Goal: Task Accomplishment & Management: Manage account settings

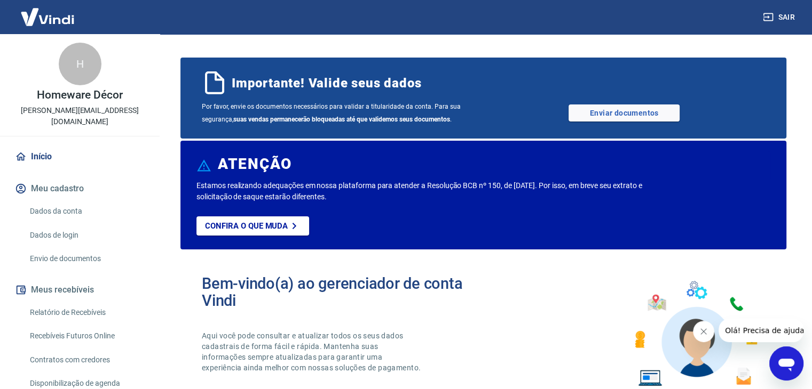
click at [98, 90] on p "Homeware Décor" at bounding box center [79, 95] width 85 height 11
click at [70, 208] on link "Dados da conta" at bounding box center [86, 212] width 121 height 22
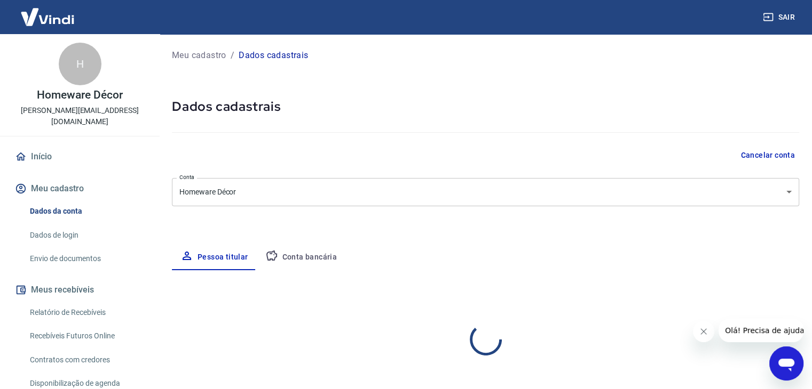
select select "SP"
select select "business"
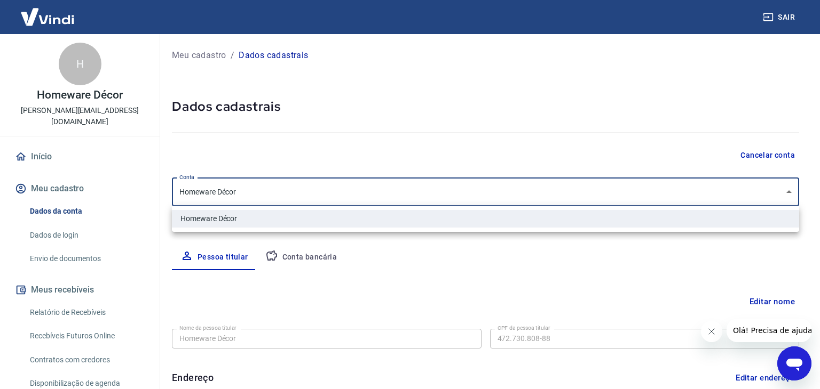
click at [264, 203] on body "Sair H Homeware Décor alessandra.apcandidooo@gmail.com Início Meu cadastro Dado…" at bounding box center [410, 194] width 820 height 389
click at [429, 207] on ul "Homeware Décor" at bounding box center [485, 219] width 627 height 26
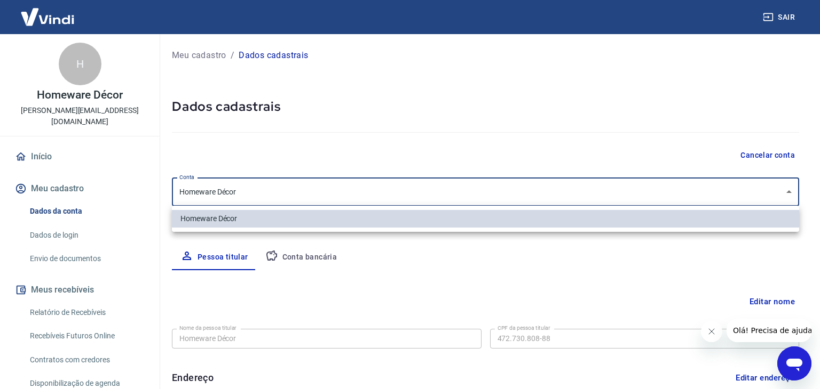
click at [524, 261] on div at bounding box center [410, 194] width 820 height 389
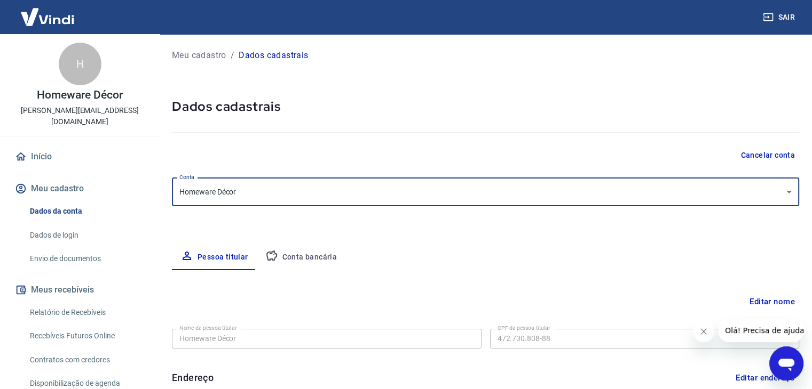
click at [323, 263] on button "Conta bancária" at bounding box center [301, 258] width 89 height 26
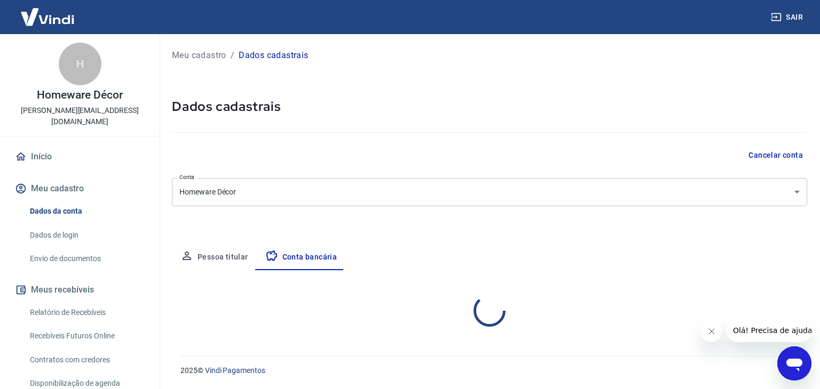
select select "1"
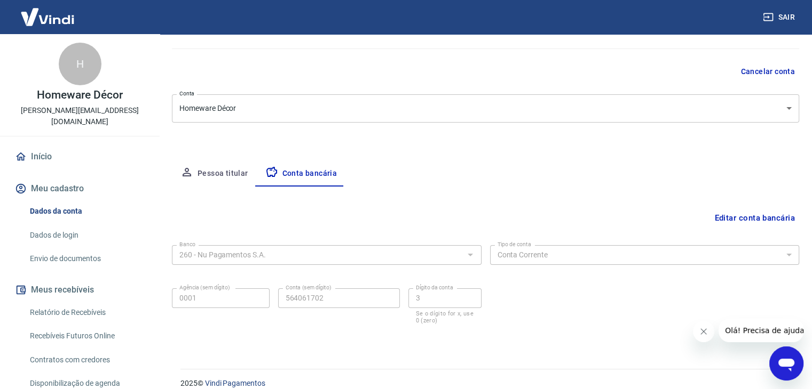
scroll to position [96, 0]
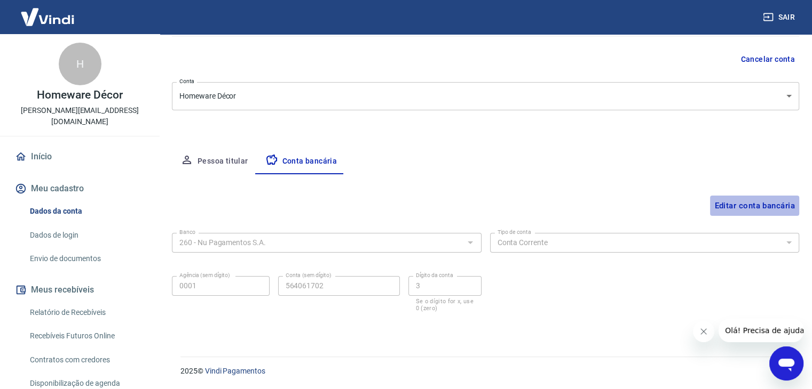
click at [754, 211] on button "Editar conta bancária" at bounding box center [754, 206] width 89 height 20
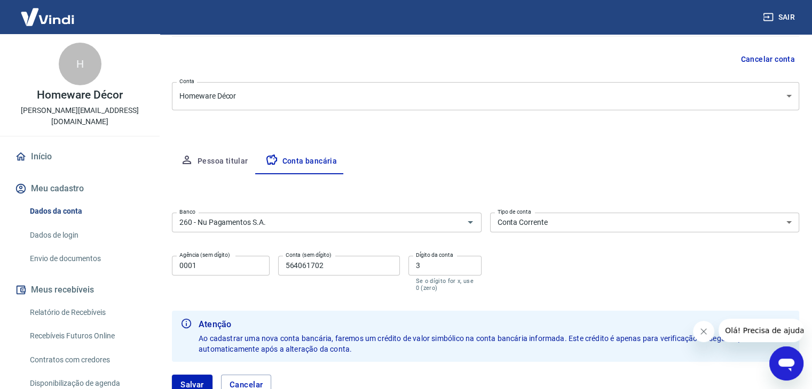
drag, startPoint x: 679, startPoint y: 65, endPoint x: 669, endPoint y: 103, distance: 39.1
click at [669, 103] on div "Meu cadastro / Dados cadastrais Dados cadastrais Cancelar conta Conta Homeware …" at bounding box center [485, 179] width 653 height 483
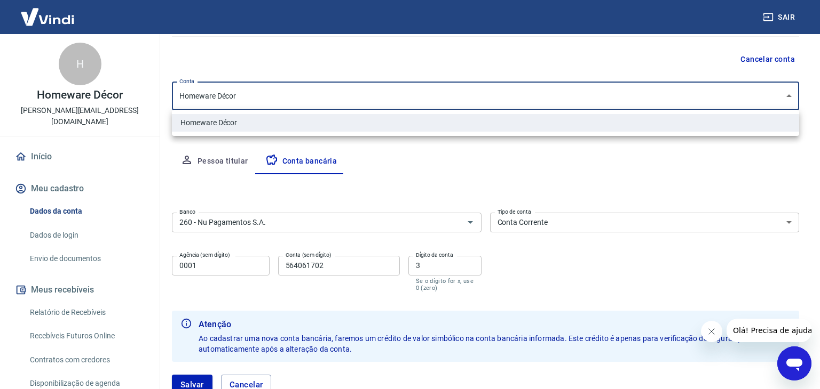
click at [669, 103] on body "Sair H Homeware Décor alessandra.apcandidooo@gmail.com Início Meu cadastro Dado…" at bounding box center [410, 98] width 820 height 389
click at [669, 103] on div at bounding box center [410, 194] width 820 height 389
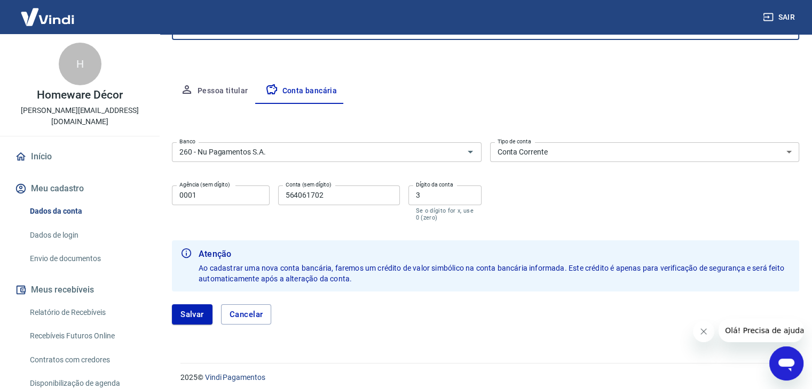
scroll to position [173, 0]
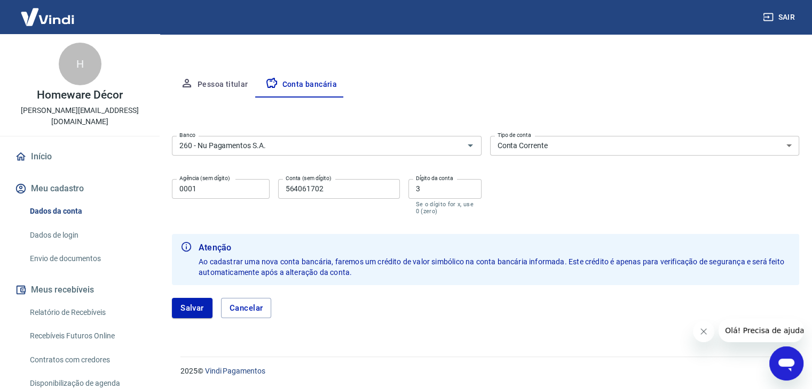
click at [222, 90] on button "Pessoa titular" at bounding box center [214, 85] width 85 height 26
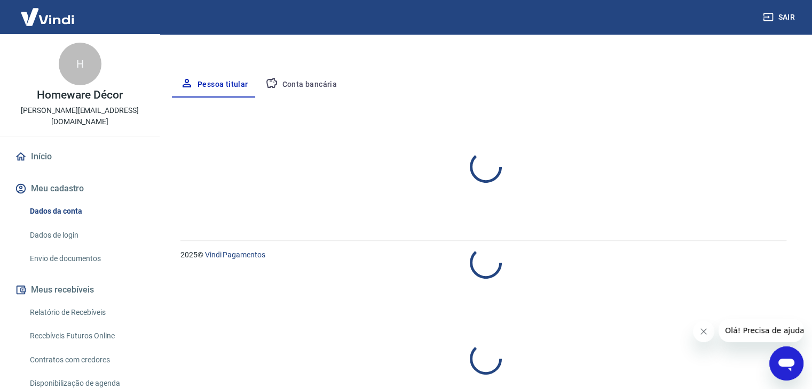
select select "SP"
select select "business"
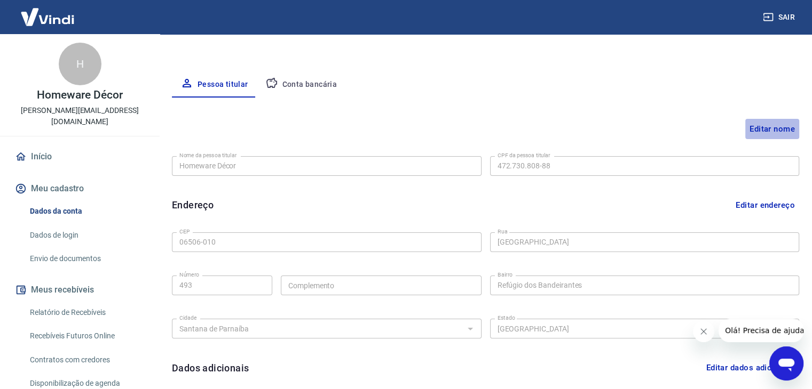
click at [775, 126] on button "Editar nome" at bounding box center [772, 129] width 54 height 20
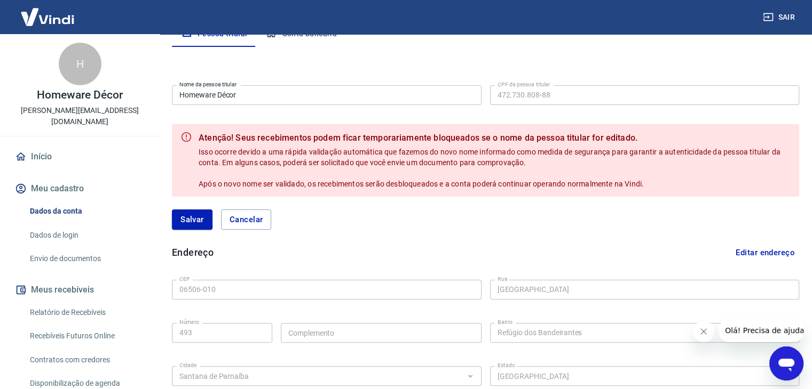
scroll to position [392, 0]
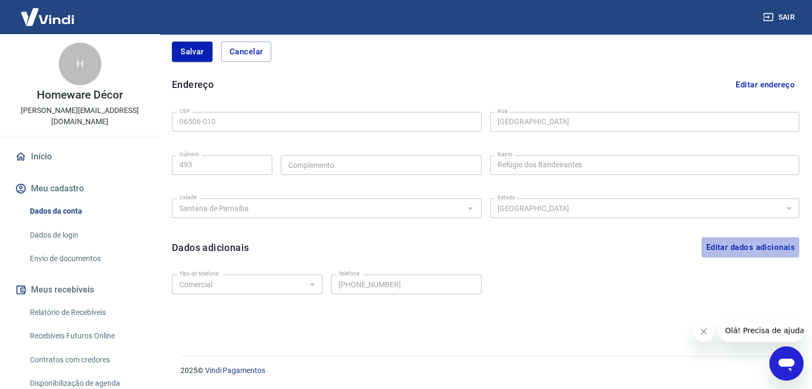
click at [738, 248] on button "Editar dados adicionais" at bounding box center [750, 247] width 98 height 20
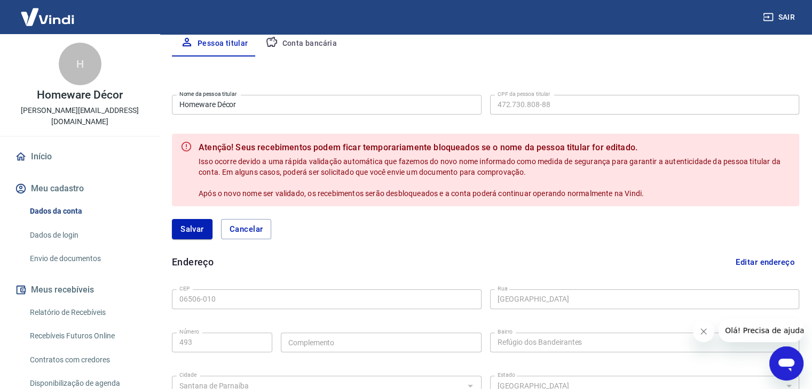
scroll to position [211, 0]
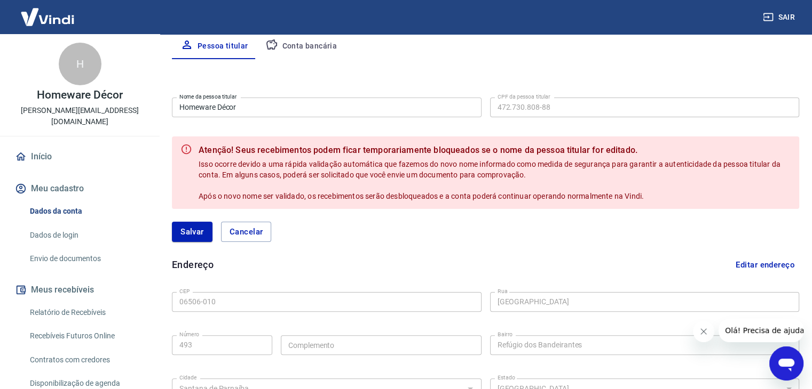
click at [290, 47] on button "Conta bancária" at bounding box center [301, 47] width 89 height 26
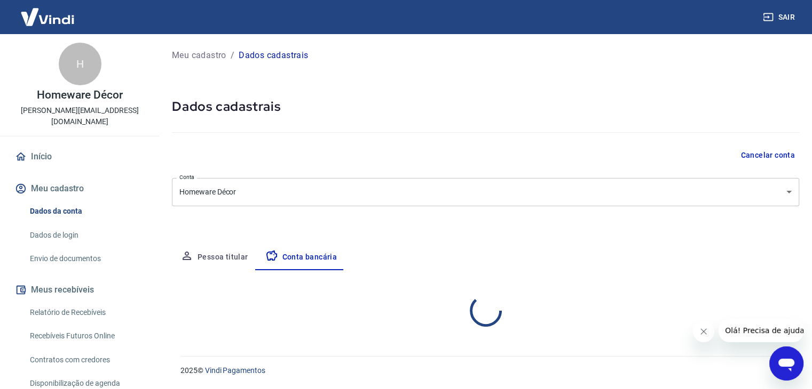
scroll to position [0, 0]
select select "1"
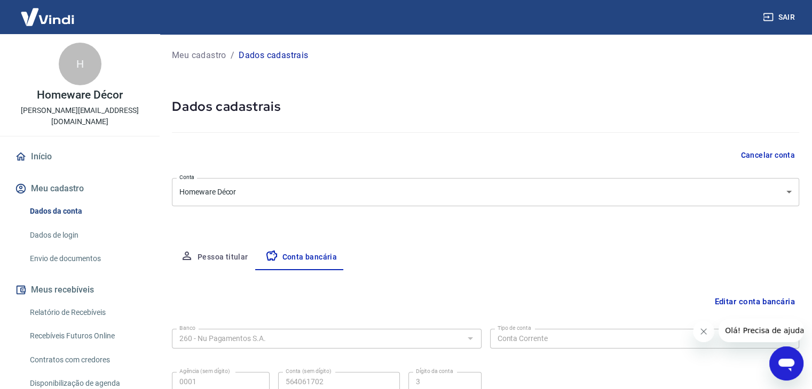
click at [783, 158] on button "Cancelar conta" at bounding box center [767, 156] width 63 height 20
click at [782, 155] on button "Cancelar conta" at bounding box center [767, 156] width 63 height 20
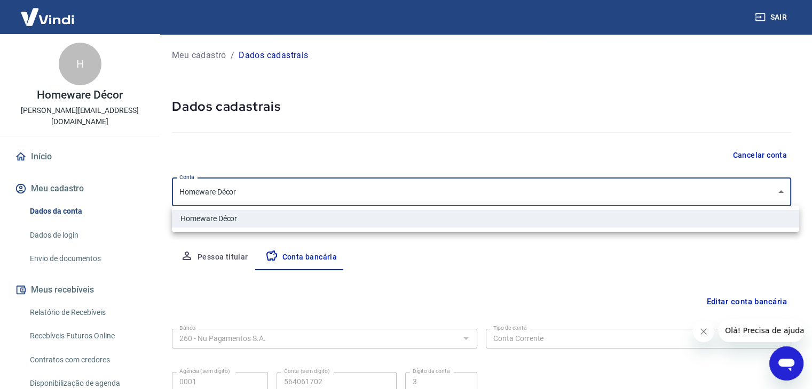
click at [689, 194] on body "Sair H Homeware Décor alessandra.apcandidooo@gmail.com Início Meu cadastro Dado…" at bounding box center [406, 194] width 812 height 389
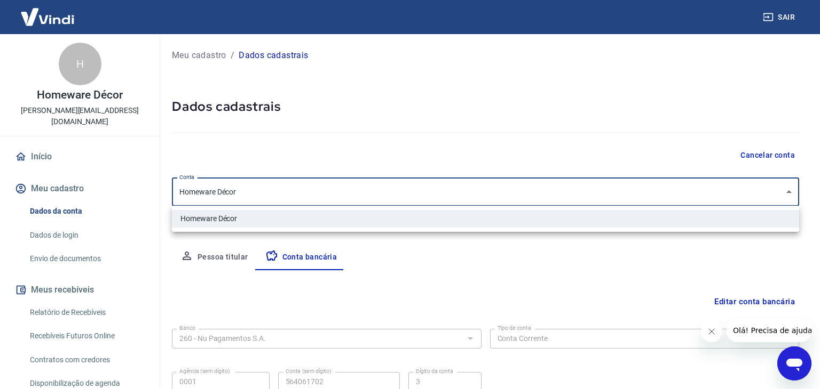
click at [689, 194] on div at bounding box center [410, 194] width 820 height 389
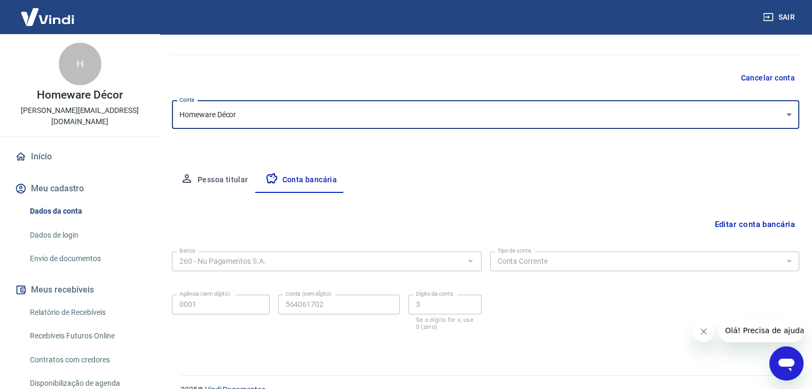
scroll to position [96, 0]
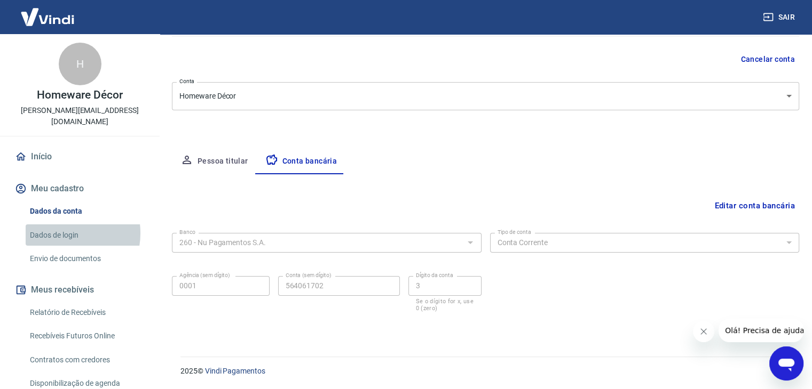
click at [62, 225] on link "Dados de login" at bounding box center [86, 236] width 121 height 22
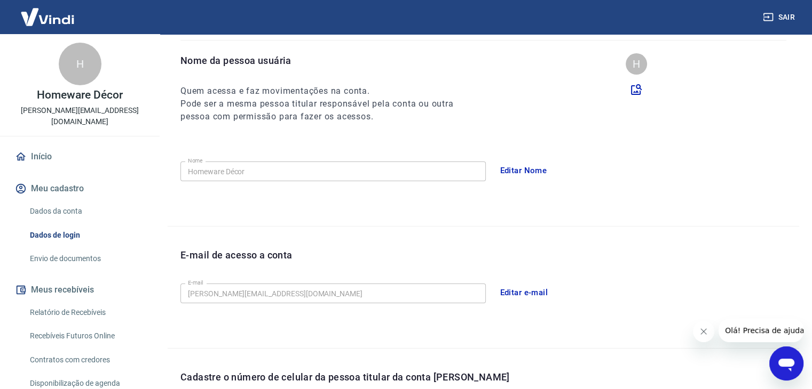
scroll to position [293, 0]
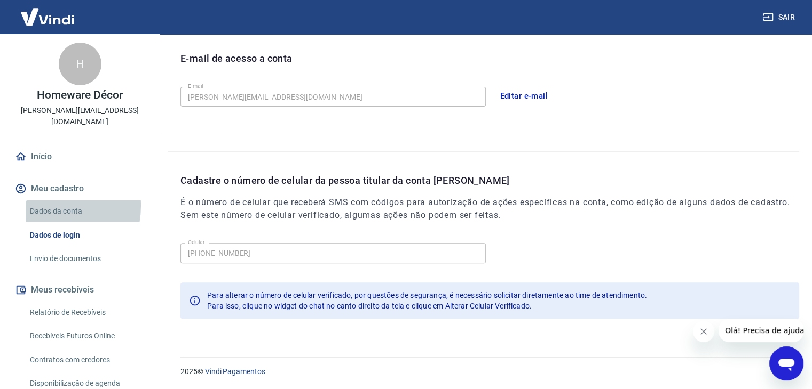
click at [42, 201] on link "Dados da conta" at bounding box center [86, 212] width 121 height 22
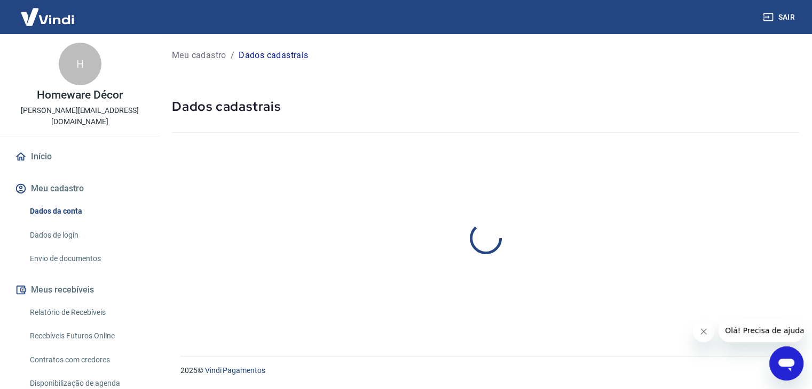
select select "SP"
select select "business"
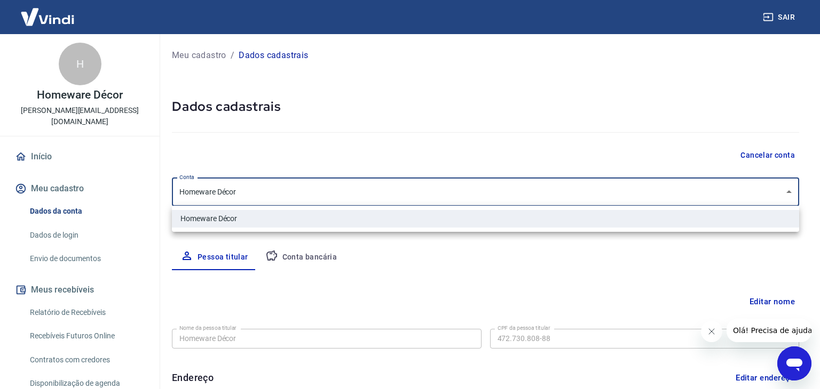
click at [353, 188] on body "Sair H Homeware Décor alessandra.apcandidooo@gmail.com Início Meu cadastro Dado…" at bounding box center [410, 194] width 820 height 389
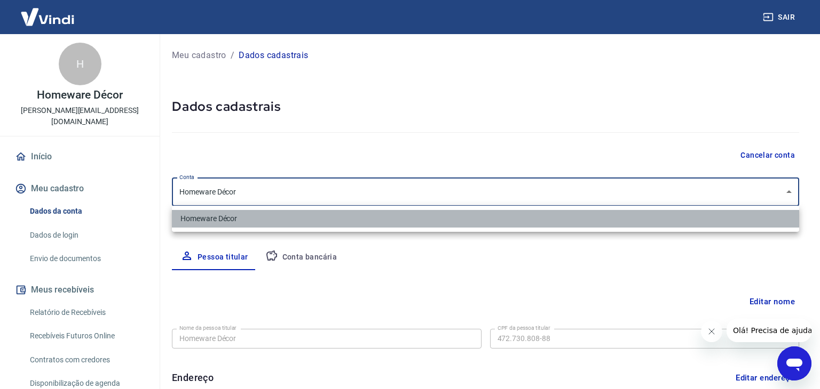
click at [488, 214] on li "Homeware Décor" at bounding box center [485, 219] width 627 height 18
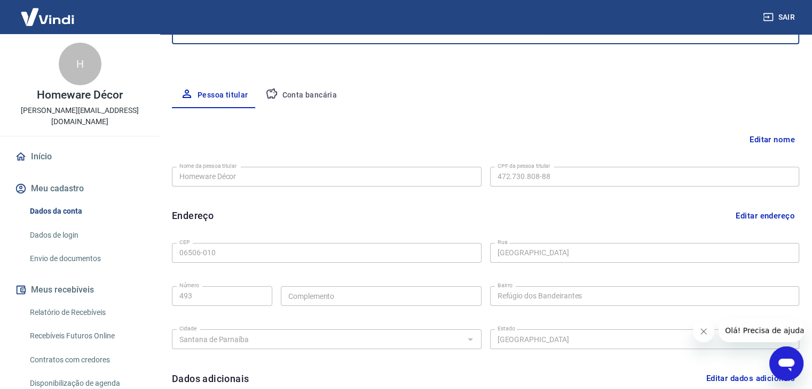
scroll to position [164, 0]
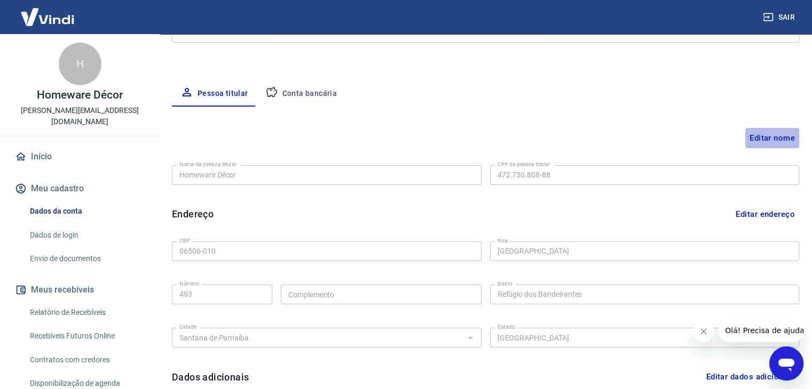
click at [785, 138] on button "Editar nome" at bounding box center [772, 138] width 54 height 20
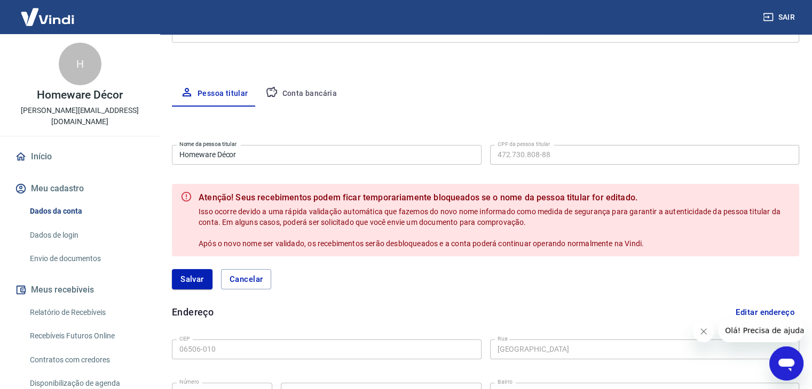
click at [290, 153] on input "Homeware Décor" at bounding box center [326, 155] width 309 height 20
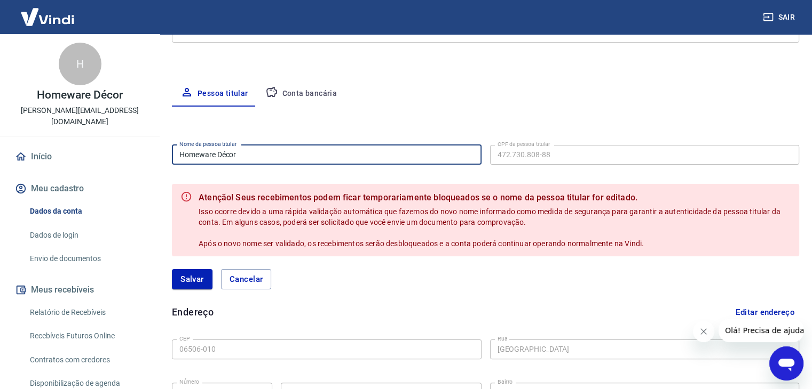
click at [290, 153] on input "Homeware Décor" at bounding box center [326, 155] width 309 height 20
type input "[PERSON_NAME]"
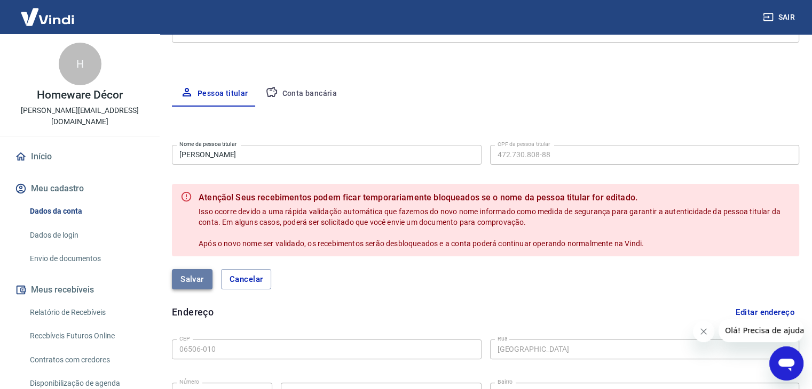
click at [181, 284] on button "Salvar" at bounding box center [192, 279] width 41 height 20
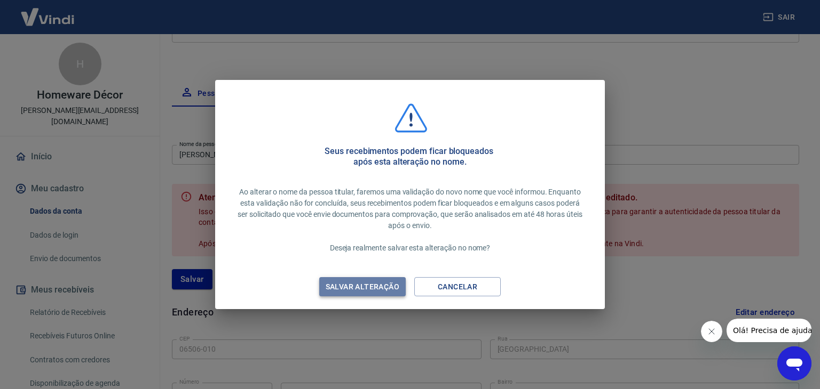
click at [377, 288] on div "Salvar alteração" at bounding box center [362, 287] width 99 height 13
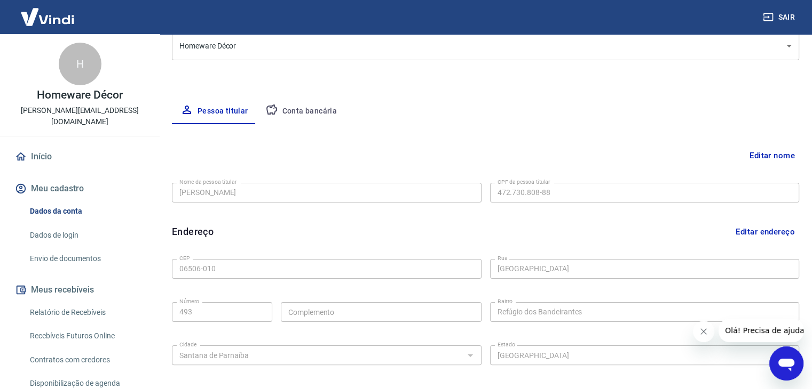
scroll to position [139, 0]
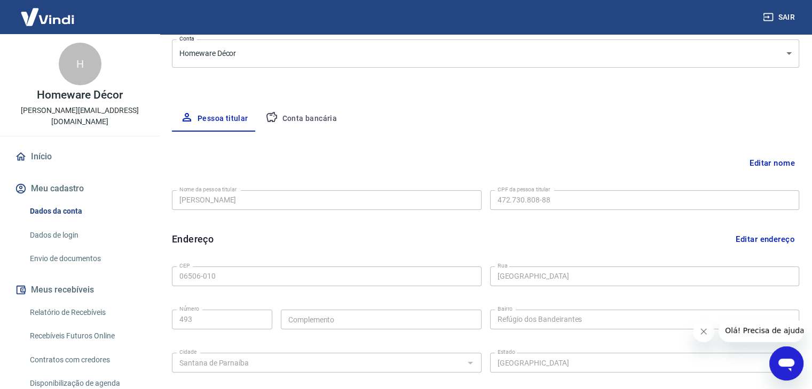
click at [289, 118] on button "Conta bancária" at bounding box center [301, 119] width 89 height 26
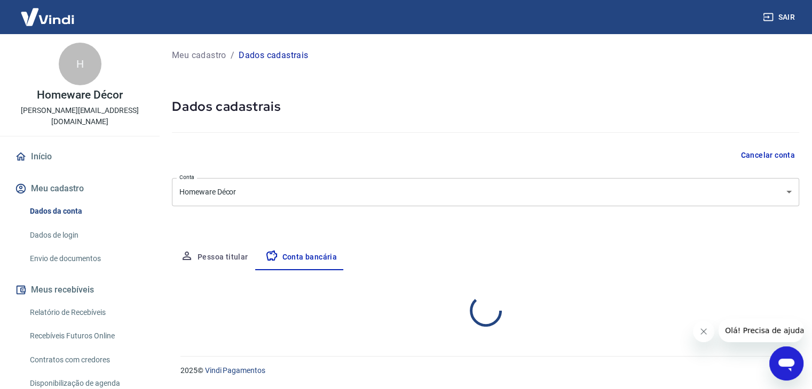
scroll to position [0, 0]
select select "1"
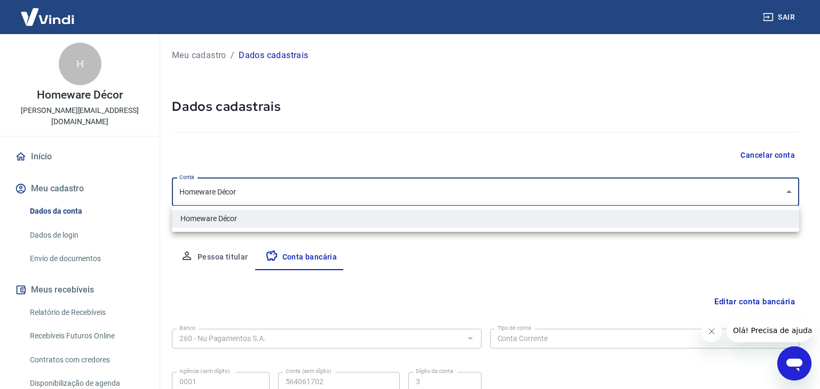
click at [279, 196] on body "Sair H Homeware Décor alessandra.apcandidooo@gmail.com Início Meu cadastro Dado…" at bounding box center [410, 194] width 820 height 389
click at [279, 196] on div at bounding box center [410, 194] width 820 height 389
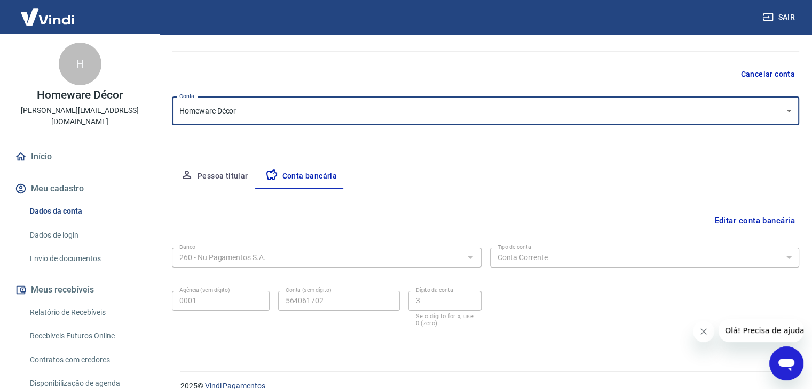
scroll to position [96, 0]
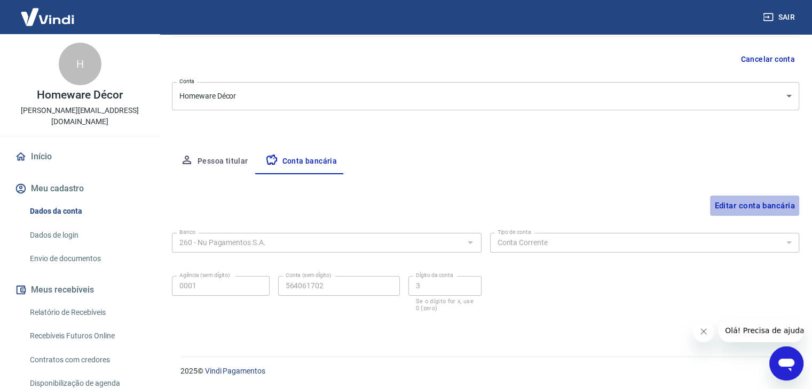
click at [732, 201] on button "Editar conta bancária" at bounding box center [754, 206] width 89 height 20
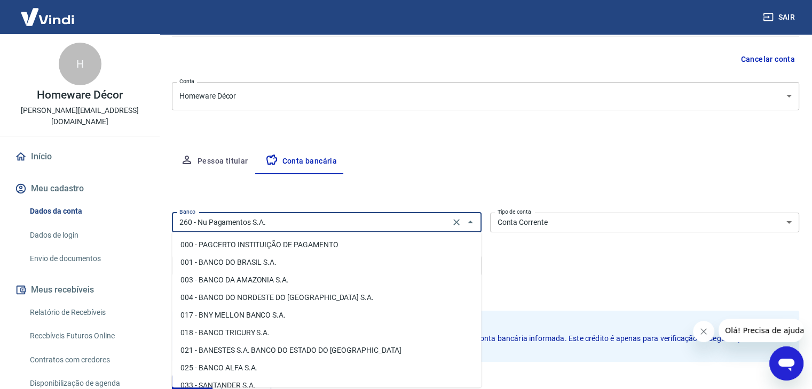
click at [341, 228] on input "260 - Nu Pagamentos S.A." at bounding box center [311, 222] width 272 height 13
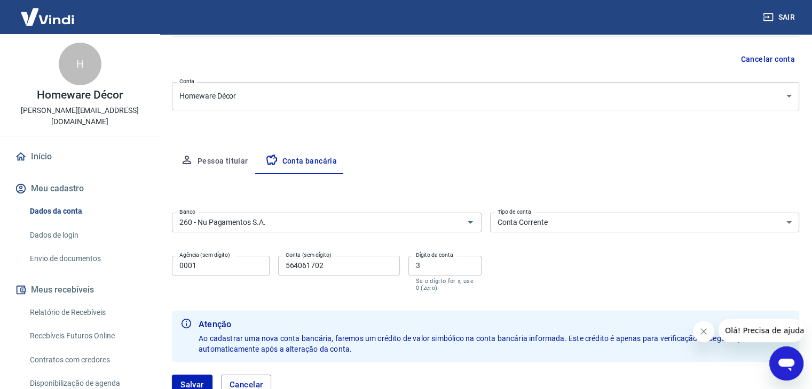
click at [569, 234] on div "Banco 260 - Nu Pagamentos S.A. Banco Tipo de conta Conta Corrente Conta Poupanç…" at bounding box center [485, 251] width 627 height 85
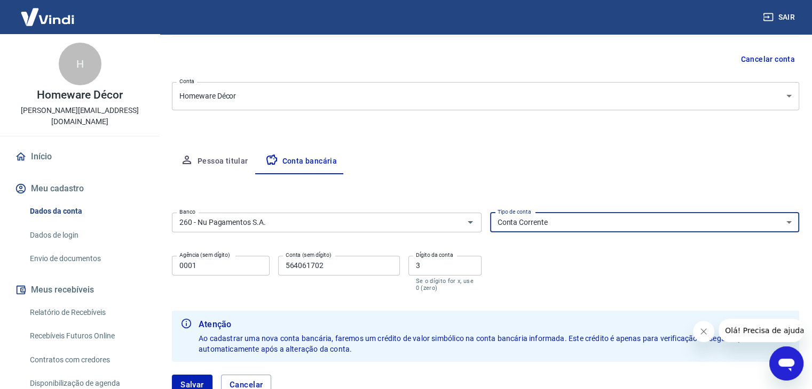
click at [570, 217] on select "Conta Corrente Conta Poupança" at bounding box center [644, 223] width 309 height 20
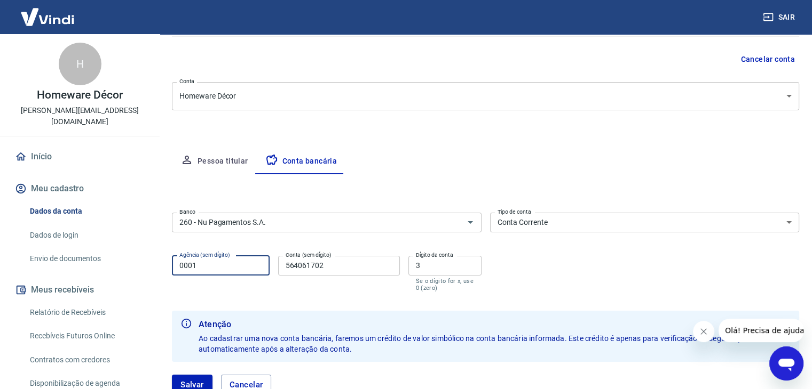
click at [238, 256] on input "0001" at bounding box center [221, 266] width 98 height 20
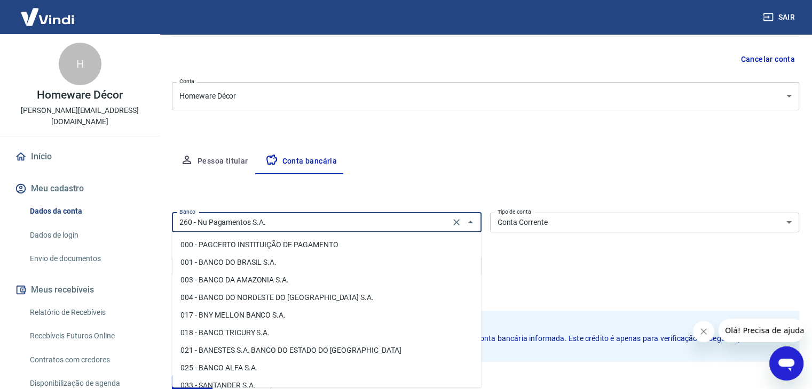
click at [303, 224] on input "260 - Nu Pagamentos S.A." at bounding box center [311, 222] width 272 height 13
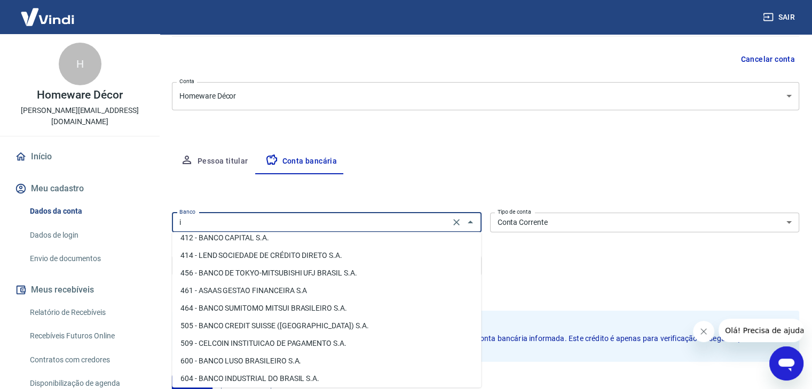
scroll to position [0, 0]
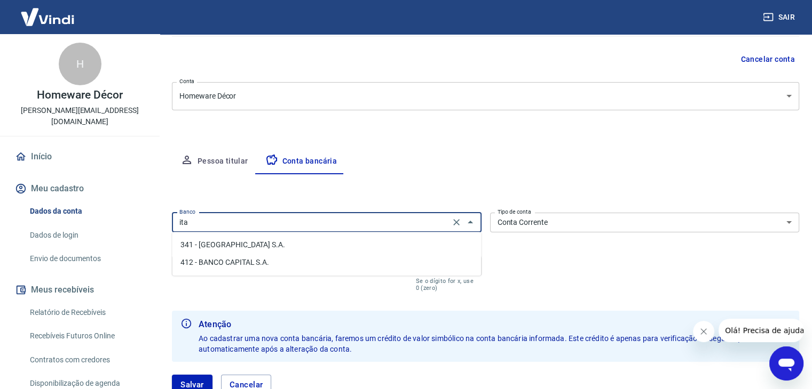
click at [252, 241] on li "341 - ITAÚ UNIBANCO S.A." at bounding box center [326, 245] width 309 height 18
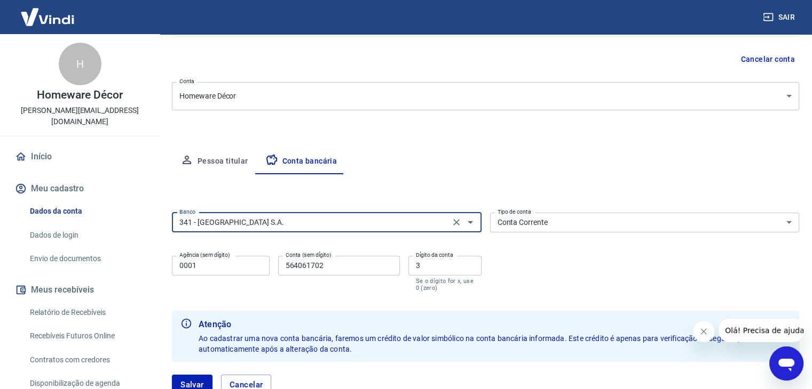
type input "341 - ITAÚ UNIBANCO S.A."
click at [228, 267] on input "0001" at bounding box center [221, 266] width 98 height 20
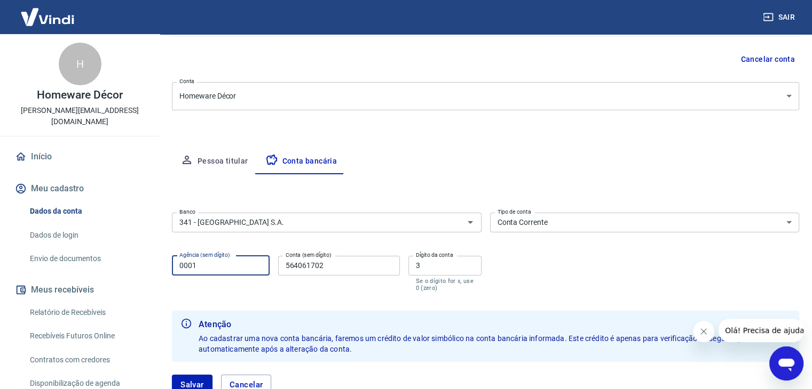
click at [228, 267] on input "0001" at bounding box center [221, 266] width 98 height 20
type input "6914"
type input "05465"
type input "2"
click at [188, 382] on button "Salvar" at bounding box center [192, 385] width 41 height 20
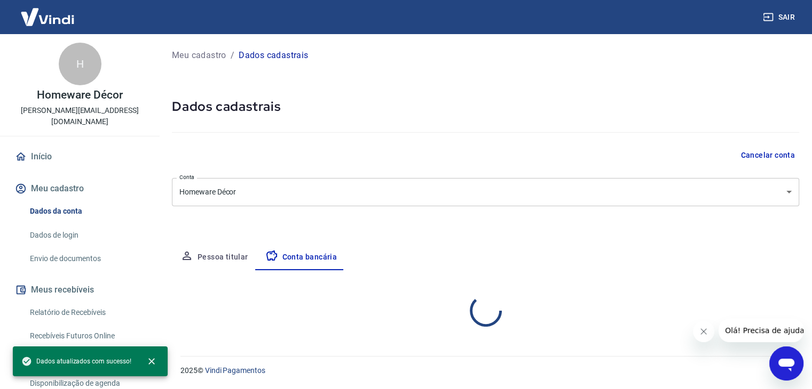
select select "1"
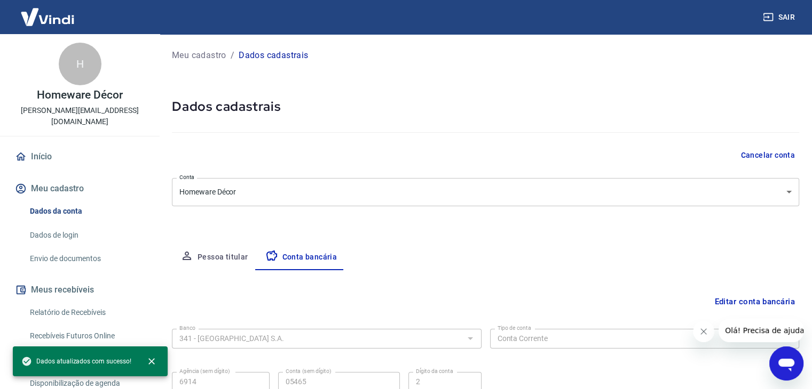
scroll to position [96, 0]
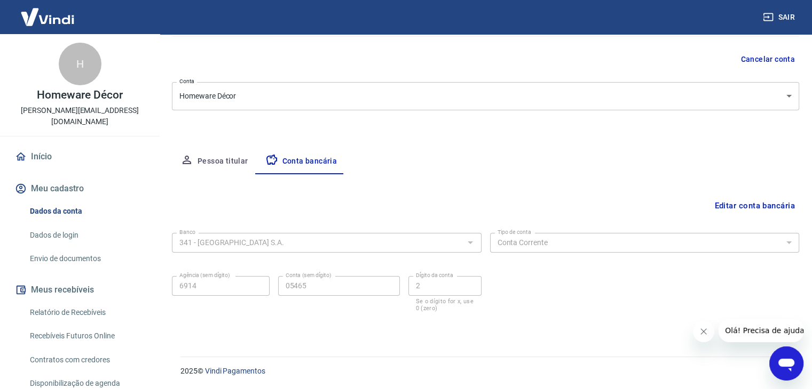
click at [523, 91] on body "Sair H Homeware Décor alessandra.apcandidooo@gmail.com Início Meu cadastro Dado…" at bounding box center [406, 98] width 812 height 389
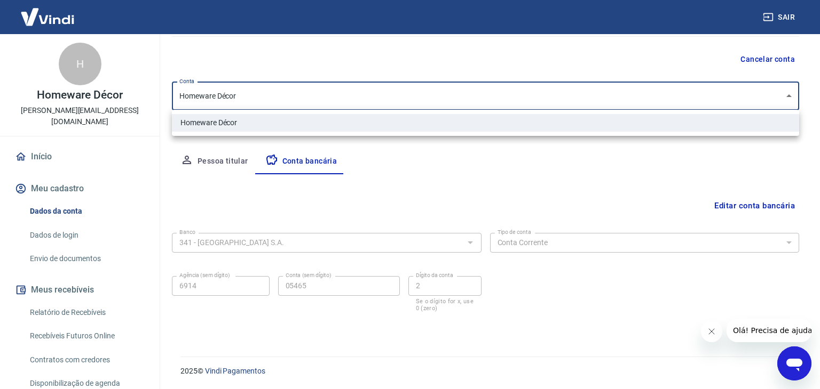
click at [523, 91] on div at bounding box center [410, 194] width 820 height 389
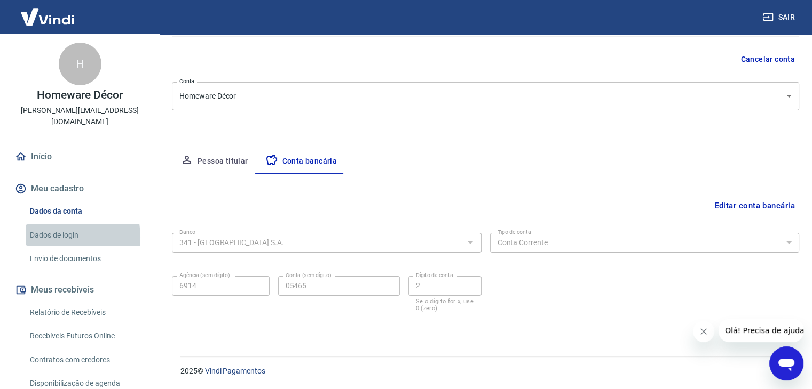
click at [64, 226] on link "Dados de login" at bounding box center [86, 236] width 121 height 22
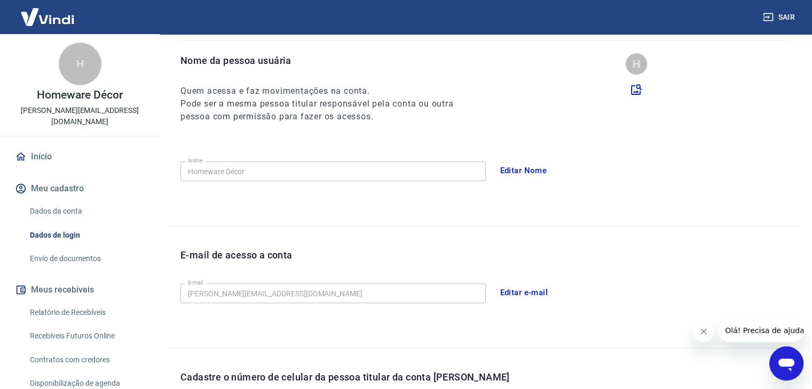
scroll to position [293, 0]
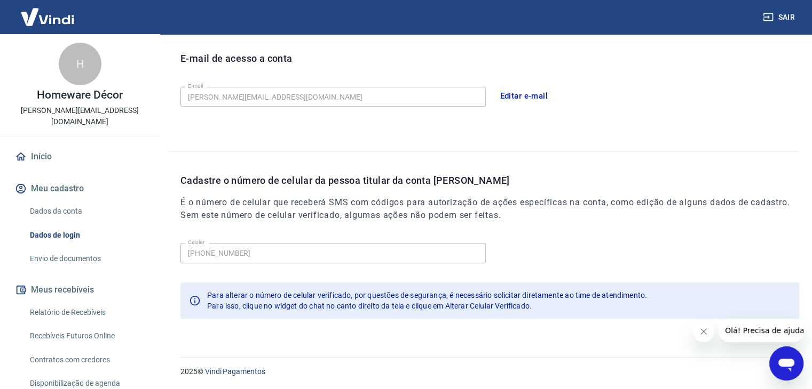
click at [69, 250] on link "Envio de documentos" at bounding box center [86, 259] width 121 height 22
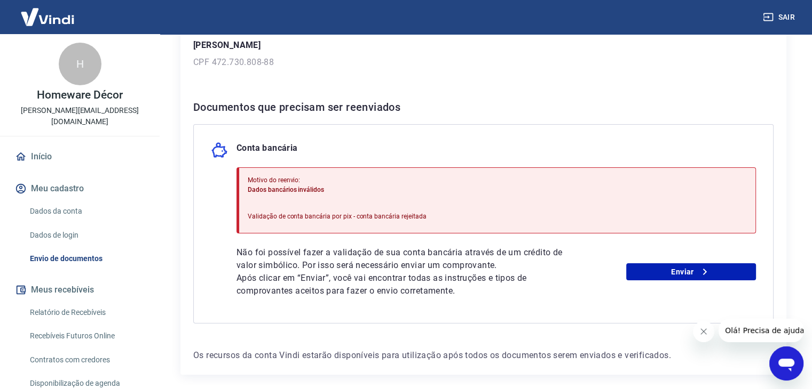
scroll to position [204, 0]
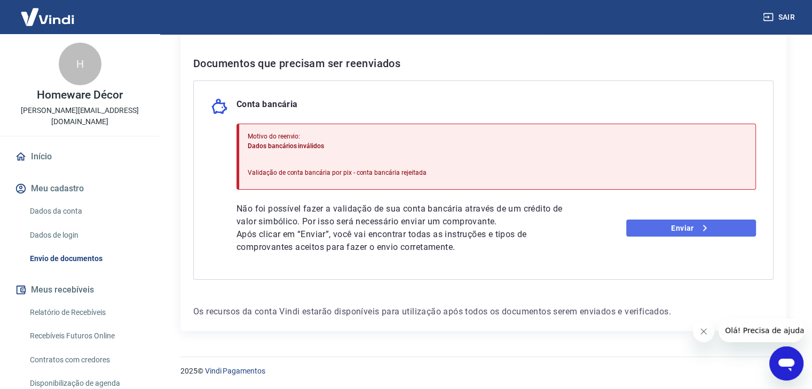
click at [679, 233] on link "Enviar" at bounding box center [691, 228] width 130 height 17
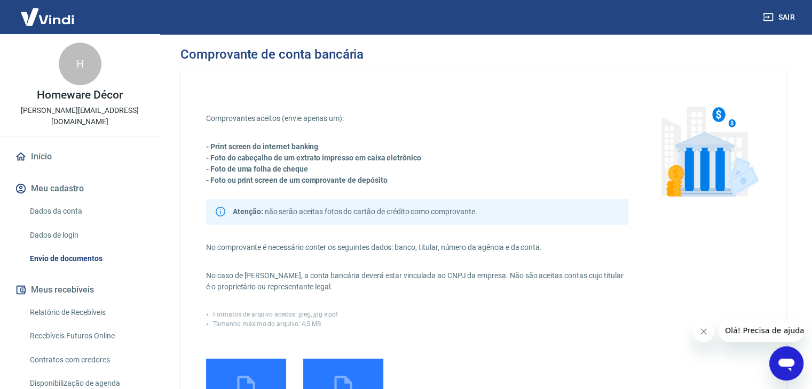
click at [421, 154] on p "- Foto do cabeçalho de um extrato impresso em caixa eletrônico" at bounding box center [417, 158] width 422 height 11
click at [416, 147] on p "- Print screen do internet banking" at bounding box center [417, 146] width 422 height 11
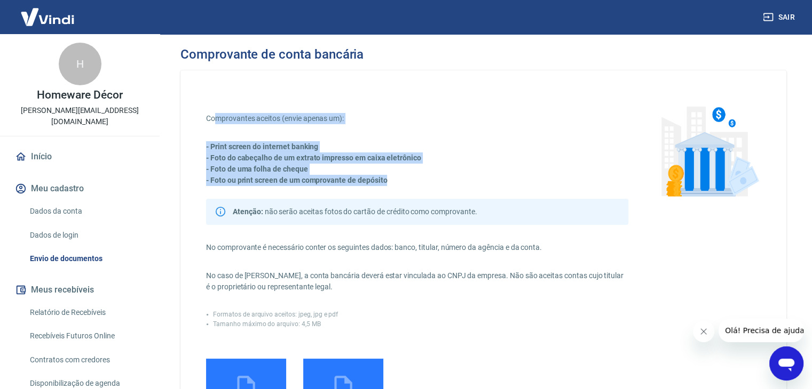
drag, startPoint x: 402, startPoint y: 180, endPoint x: 213, endPoint y: 79, distance: 213.9
click at [213, 79] on div "Comprovantes aceitos (envie apenas um): - Print screen do internet banking - Fo…" at bounding box center [483, 300] width 606 height 461
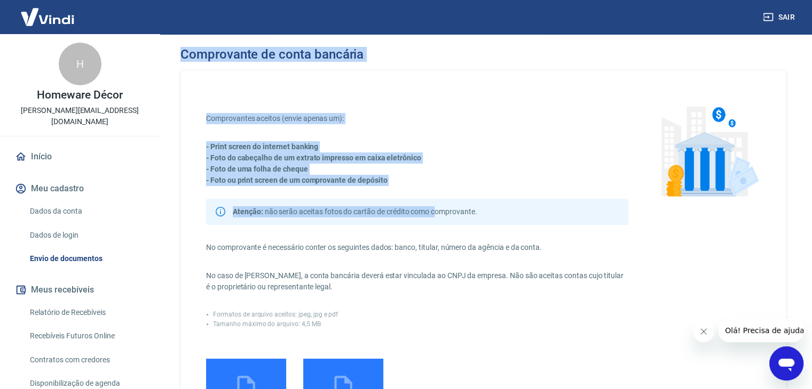
drag, startPoint x: 179, startPoint y: 51, endPoint x: 432, endPoint y: 186, distance: 286.2
click at [432, 186] on div "Comprovante de conta bancária Comprovantes aceitos (envie apenas um): - Print s…" at bounding box center [483, 289] width 631 height 510
click at [432, 186] on div "Comprovantes aceitos (envie apenas um): - Print screen do internet banking - Fo…" at bounding box center [417, 276] width 422 height 326
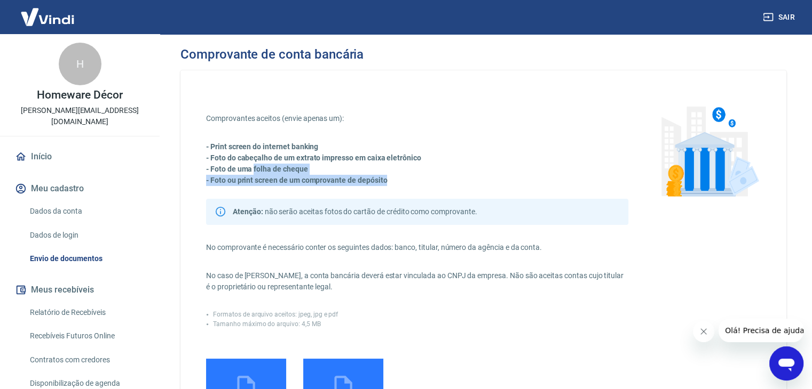
drag, startPoint x: 432, startPoint y: 186, endPoint x: 252, endPoint y: 169, distance: 180.1
click at [252, 169] on div "Comprovantes aceitos (envie apenas um): - Print screen do internet banking - Fo…" at bounding box center [417, 276] width 422 height 326
click at [252, 169] on strong "- Foto de uma folha de cheque" at bounding box center [257, 169] width 102 height 9
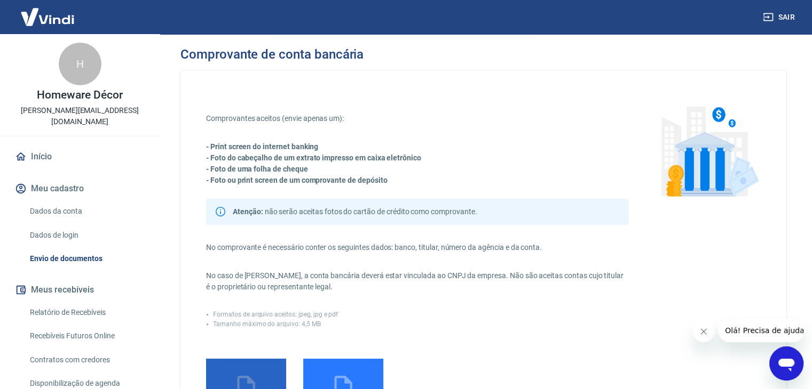
click at [0, 0] on input "Adicionar comprovante" at bounding box center [0, 0] width 0 height 0
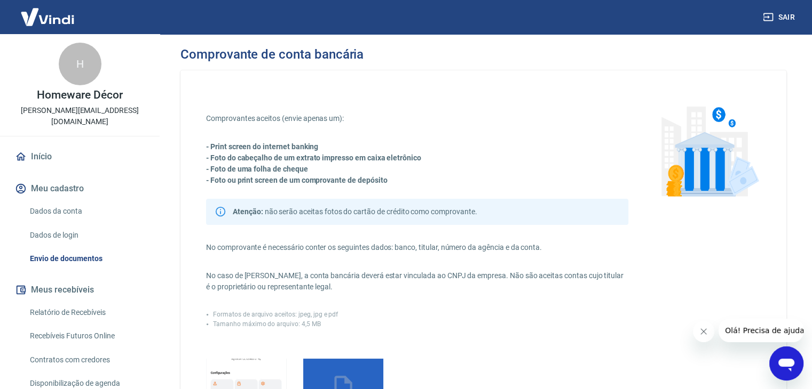
click at [0, 0] on input "Adicionar comprovante" at bounding box center [0, 0] width 0 height 0
click at [349, 234] on div "Comprovantes aceitos (envie apenas um): - Print screen do internet banking - Fo…" at bounding box center [417, 300] width 422 height 375
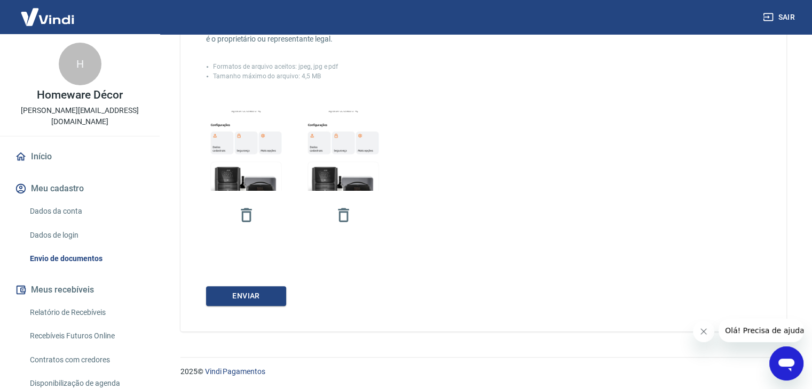
scroll to position [249, 0]
click at [244, 299] on button "ENVIAR" at bounding box center [246, 296] width 80 height 20
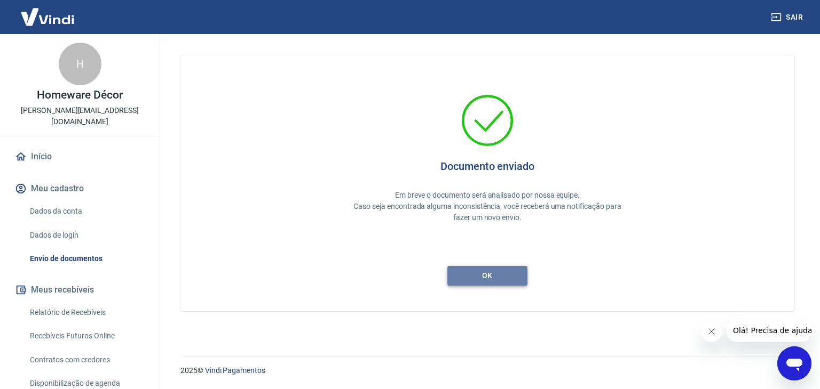
click at [506, 283] on button "ok" at bounding box center [487, 276] width 80 height 20
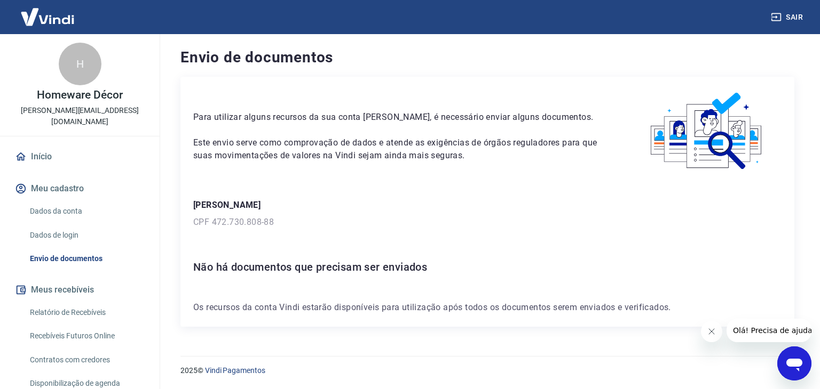
click at [399, 299] on div "Para utilizar alguns recursos da sua conta [PERSON_NAME], é necessário enviar a…" at bounding box center [487, 202] width 614 height 250
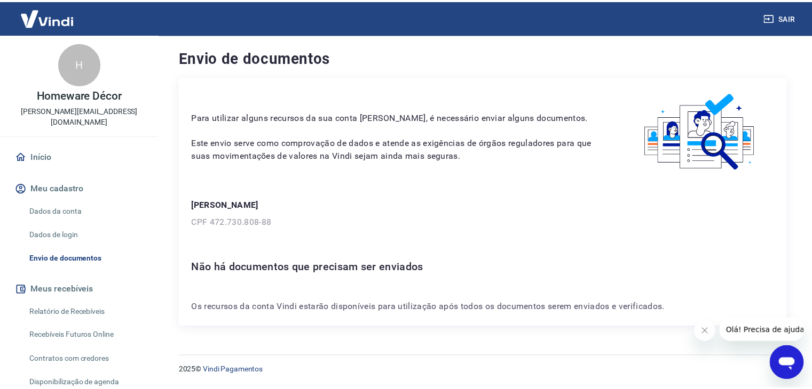
scroll to position [58, 0]
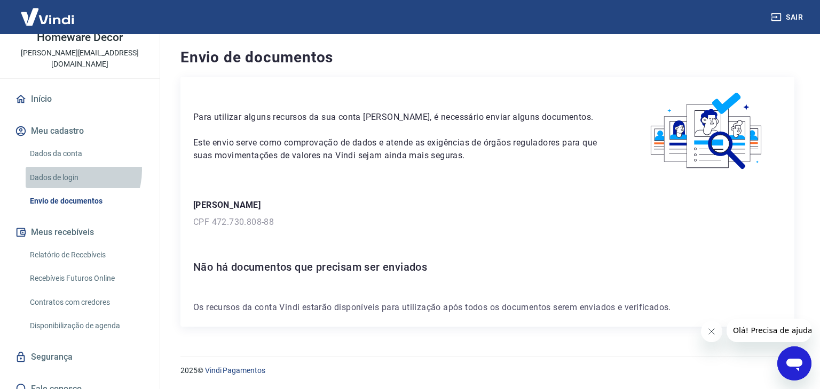
click at [69, 167] on link "Dados de login" at bounding box center [86, 178] width 121 height 22
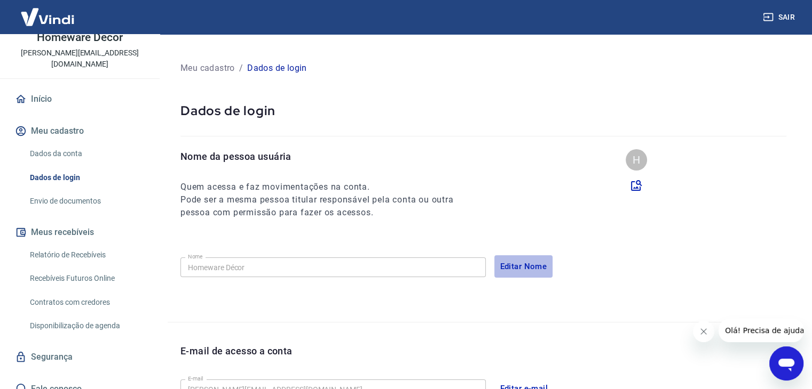
click at [519, 266] on button "Editar Nome" at bounding box center [523, 267] width 59 height 22
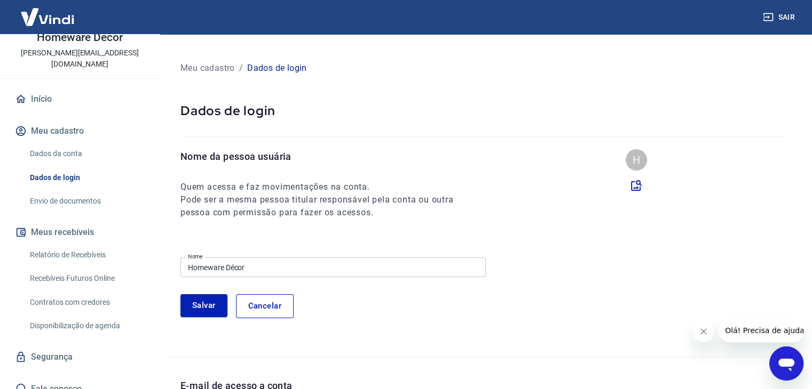
click at [425, 263] on input "Homeware Décor" at bounding box center [332, 268] width 305 height 20
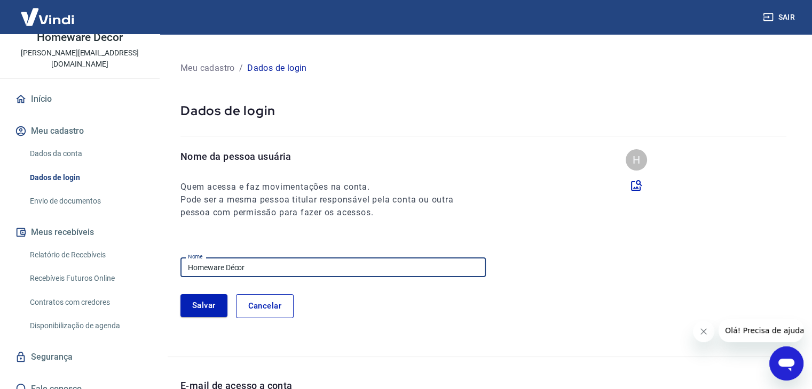
click at [425, 263] on input "Homeware Décor" at bounding box center [332, 268] width 305 height 20
type input "[PERSON_NAME]"
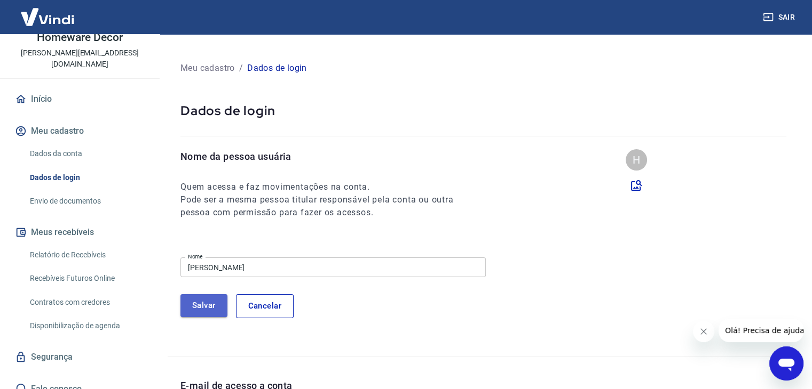
click at [192, 300] on button "Salvar" at bounding box center [203, 306] width 47 height 22
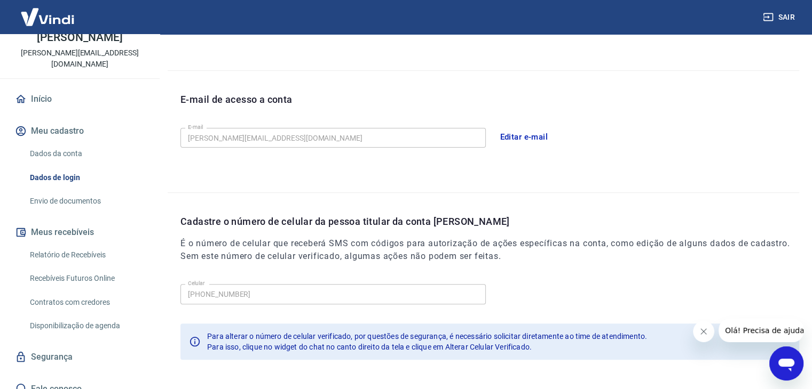
scroll to position [293, 0]
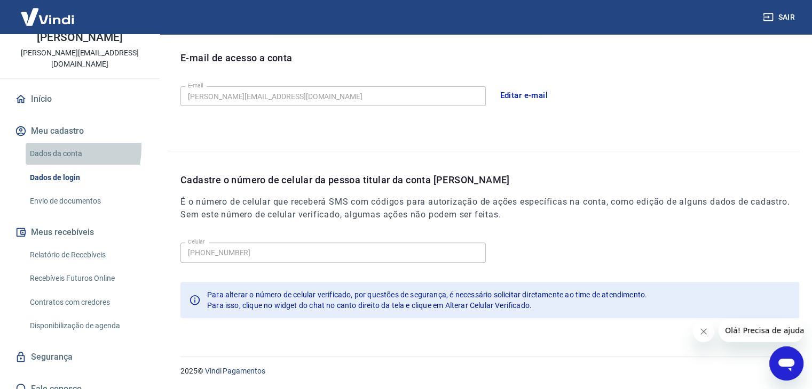
click at [58, 147] on link "Dados da conta" at bounding box center [86, 154] width 121 height 22
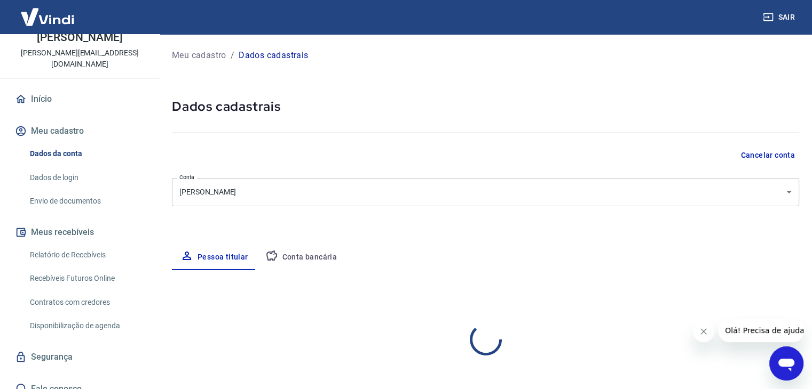
select select "SP"
select select "business"
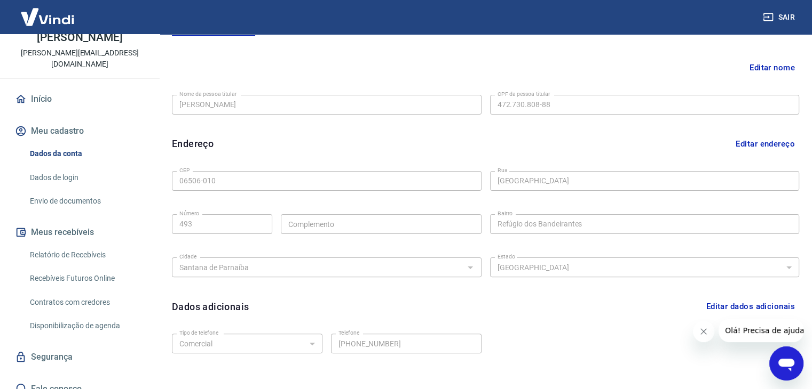
scroll to position [293, 0]
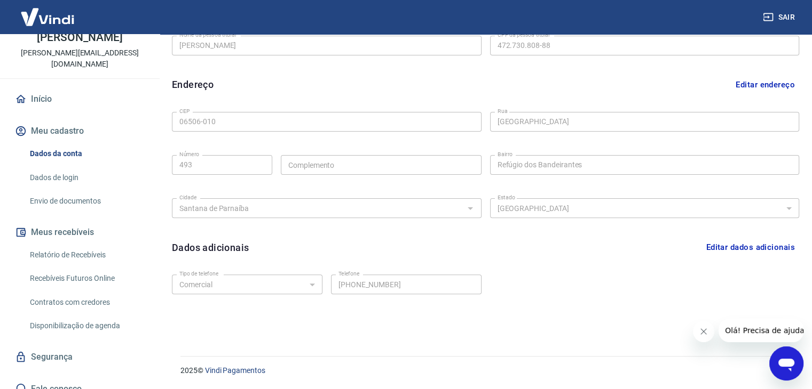
click at [96, 188] on div "Dados da conta Dados de login Envio de documentos" at bounding box center [80, 177] width 134 height 69
click at [57, 172] on link "Dados de login" at bounding box center [86, 178] width 121 height 22
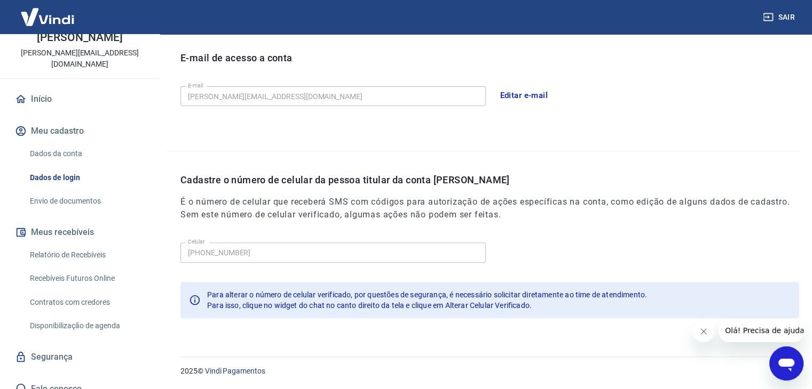
scroll to position [293, 0]
click at [63, 184] on link "Dados de login" at bounding box center [86, 178] width 121 height 22
click at [54, 191] on link "Envio de documentos" at bounding box center [86, 201] width 121 height 22
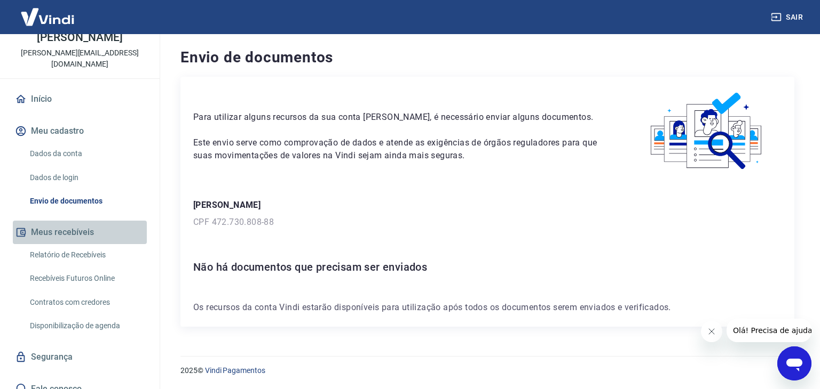
click at [88, 242] on button "Meus recebíveis" at bounding box center [80, 232] width 134 height 23
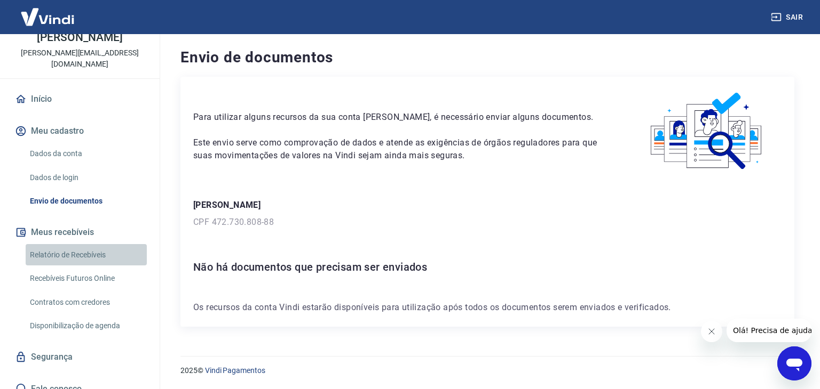
click at [99, 258] on link "Relatório de Recebíveis" at bounding box center [86, 255] width 121 height 22
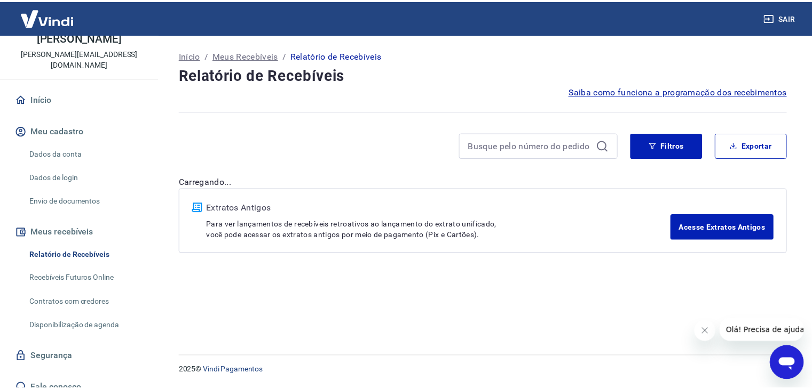
scroll to position [69, 0]
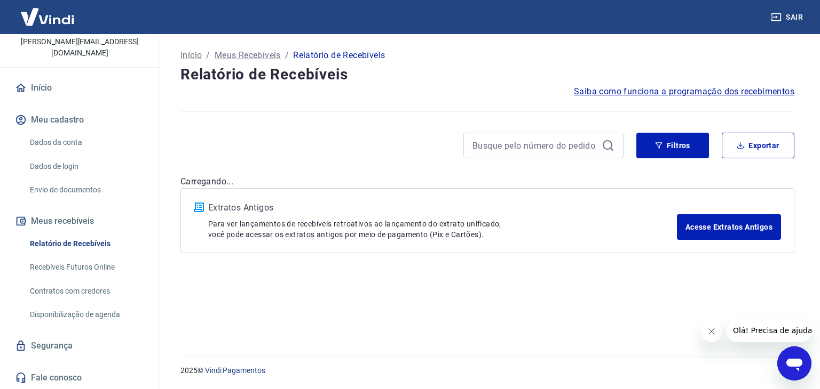
drag, startPoint x: 146, startPoint y: 347, endPoint x: 150, endPoint y: 203, distance: 143.6
click at [150, 203] on div "Início Meu cadastro Dados da conta Dados de login Envio de documentos Meus rece…" at bounding box center [80, 233] width 160 height 314
